Goal: Navigation & Orientation: Find specific page/section

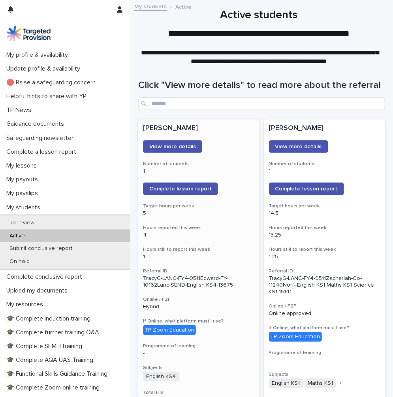
scroll to position [79, 0]
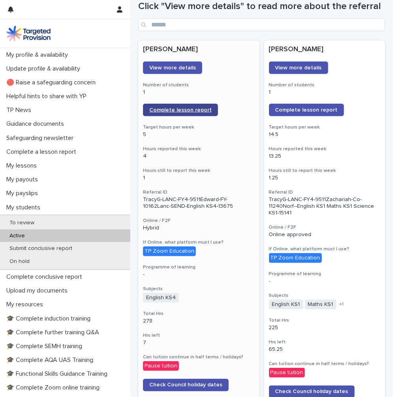
click at [174, 113] on link "Complete lesson report" at bounding box center [180, 110] width 75 height 13
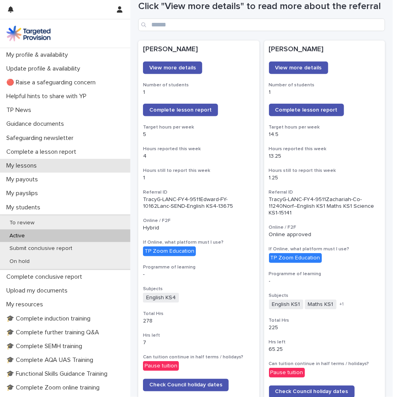
click at [40, 165] on p "My lessons" at bounding box center [23, 165] width 40 height 7
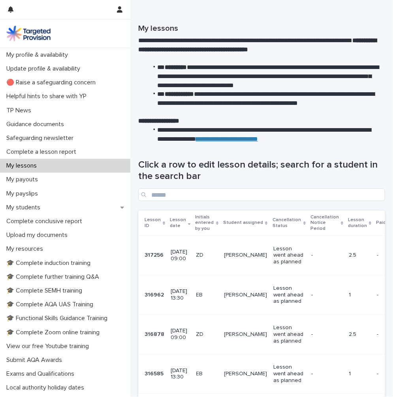
click at [245, 301] on div "[PERSON_NAME]" at bounding box center [245, 295] width 43 height 13
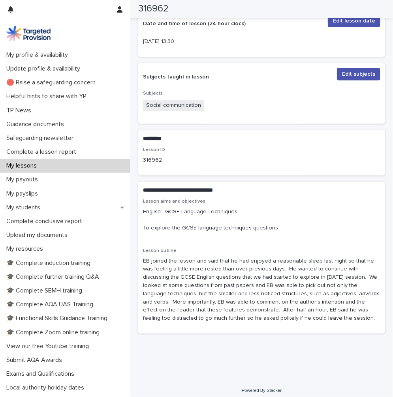
scroll to position [235, 0]
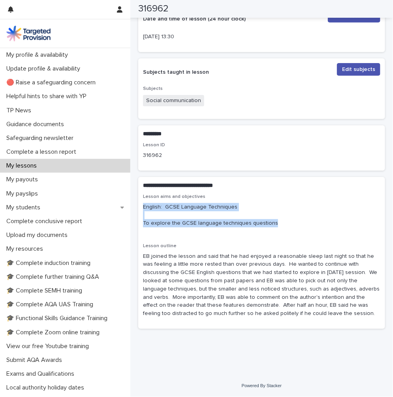
drag, startPoint x: 143, startPoint y: 206, endPoint x: 275, endPoint y: 224, distance: 133.0
click at [275, 224] on p "English: GCSE Language Techniques To explore the GCSE language techniques quest…" at bounding box center [261, 215] width 237 height 24
copy p "English: GCSE Language Techniques To explore the GCSE language techniques quest…"
click at [34, 206] on p "My students" at bounding box center [24, 207] width 43 height 7
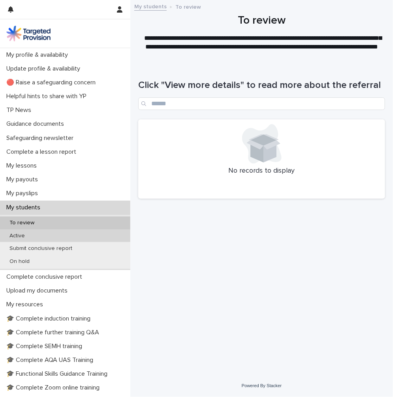
click at [28, 234] on p "Active" at bounding box center [17, 236] width 28 height 7
